Goal: Task Accomplishment & Management: Manage account settings

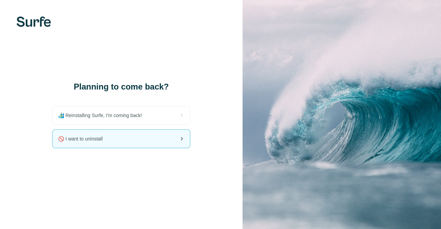
click at [146, 142] on div "🚫 I want to uninstall" at bounding box center [121, 139] width 137 height 18
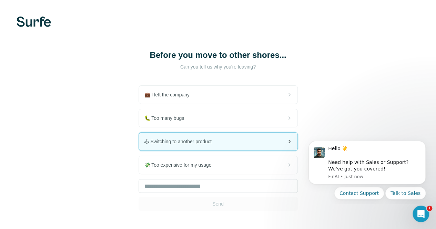
click at [139, 139] on div "🕹 Switching to another product" at bounding box center [218, 142] width 158 height 18
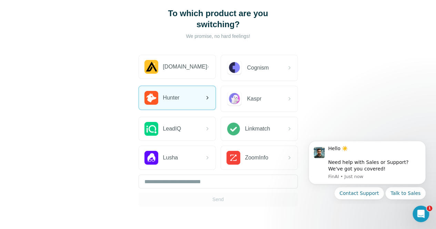
scroll to position [33, 0]
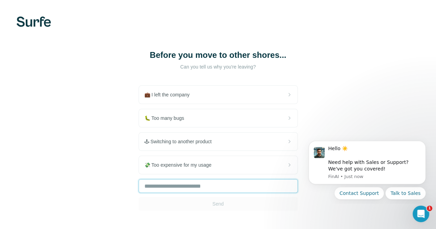
click at [138, 182] on input "text" at bounding box center [217, 186] width 159 height 14
type input "**"
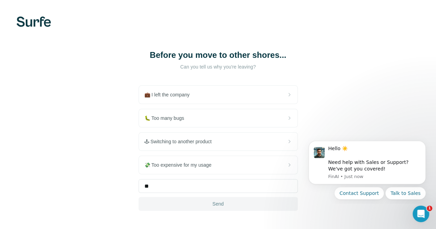
click at [212, 200] on span "Send" at bounding box center [217, 203] width 11 height 7
